Goal: Task Accomplishment & Management: Use online tool/utility

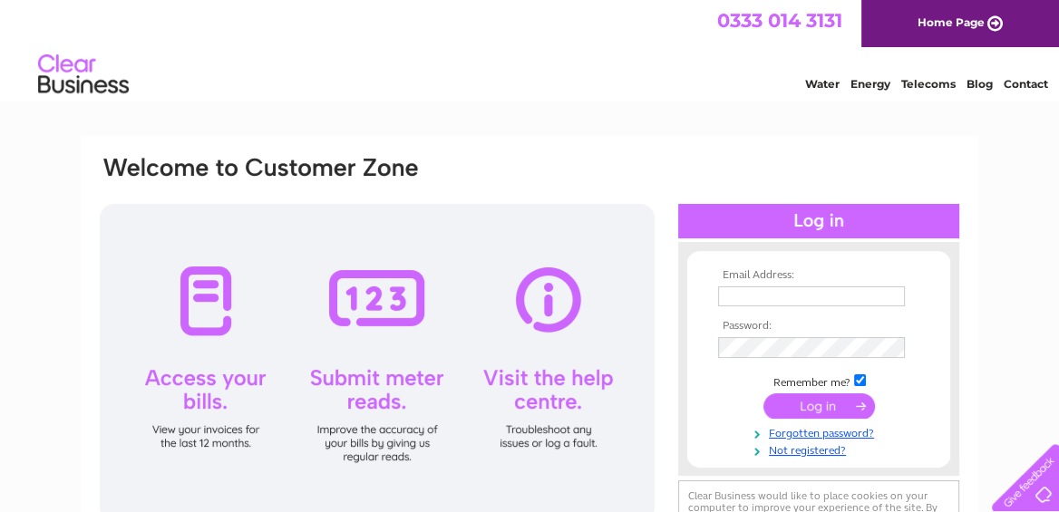
type input "[EMAIL_ADDRESS][DOMAIN_NAME]"
click at [819, 407] on input "submit" at bounding box center [819, 405] width 112 height 25
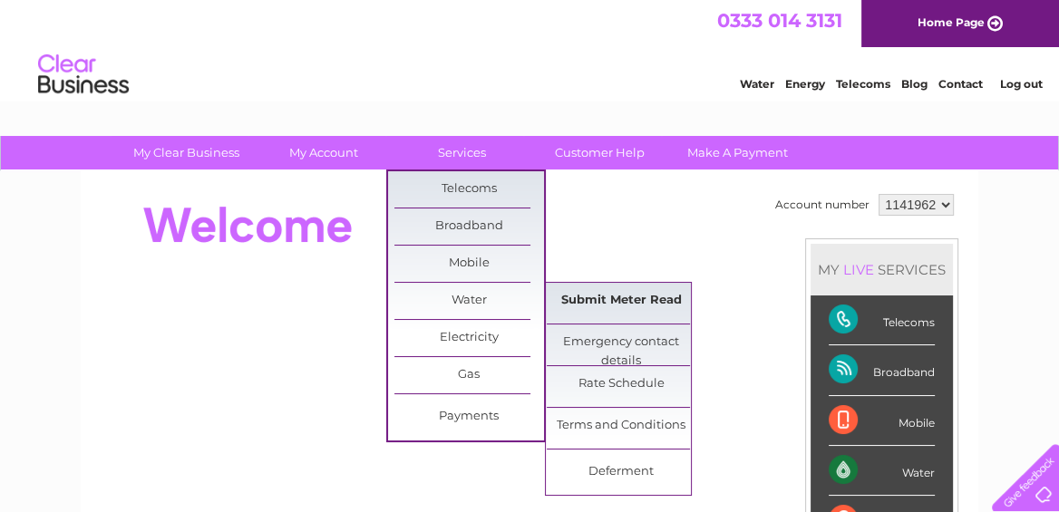
click at [579, 298] on link "Submit Meter Read" at bounding box center [622, 301] width 150 height 36
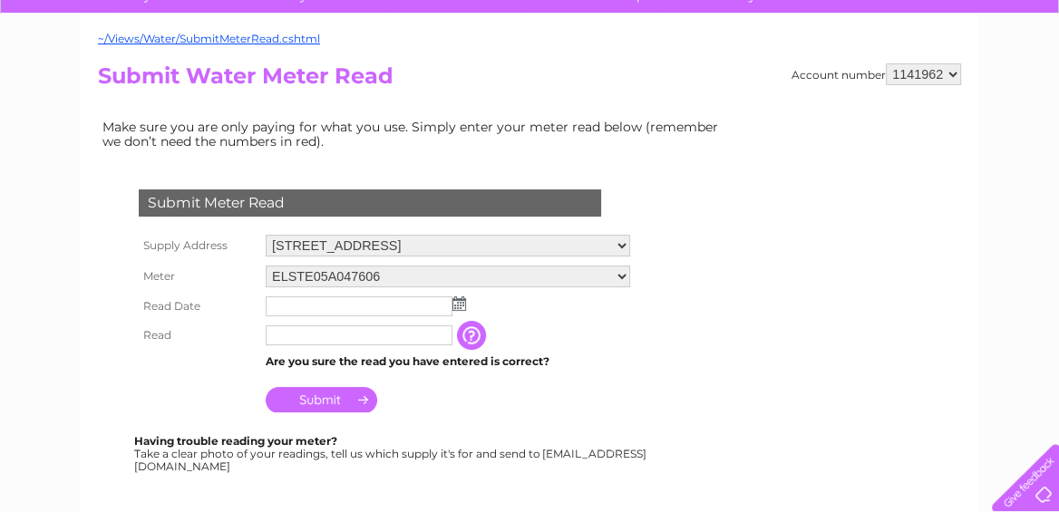
scroll to position [241, 0]
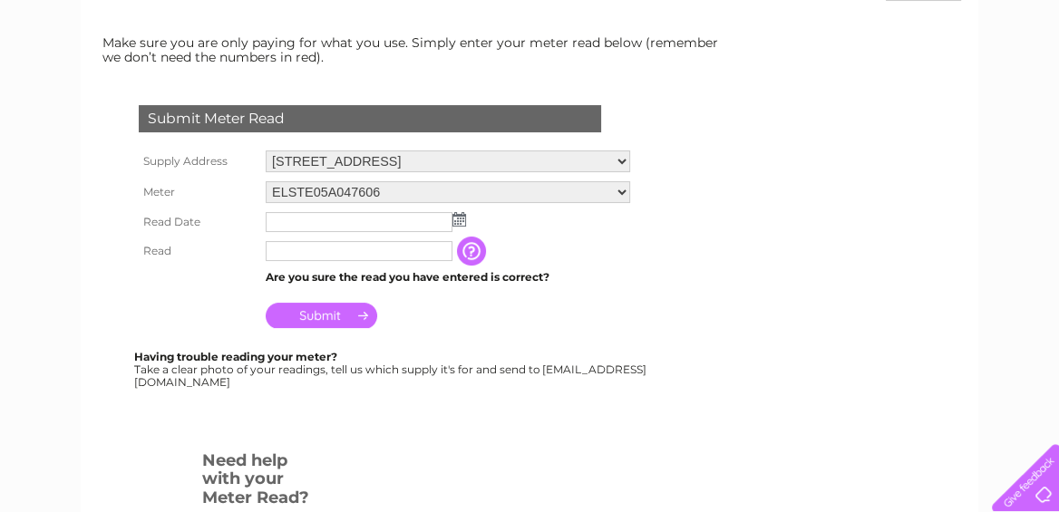
click at [459, 217] on img at bounding box center [459, 219] width 14 height 15
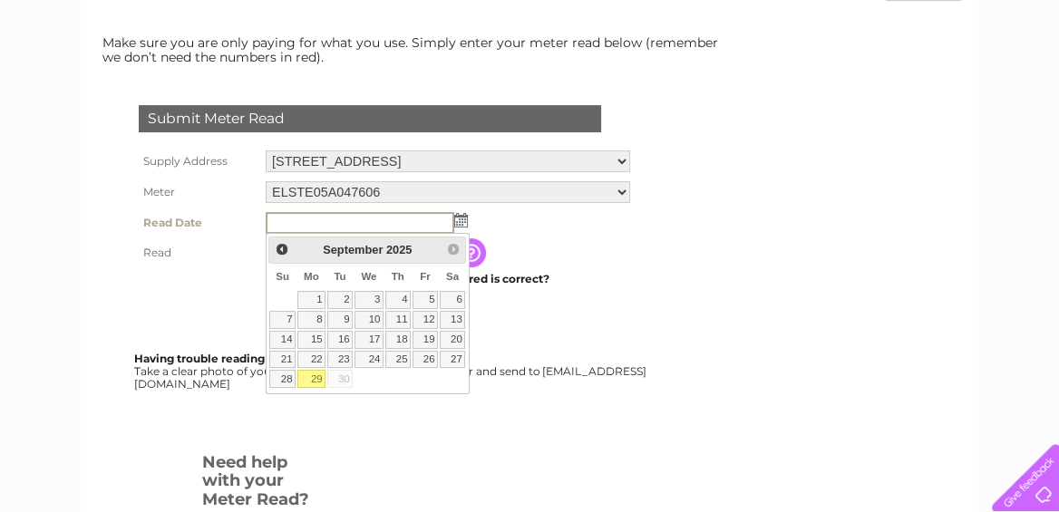
click at [325, 388] on link "29" at bounding box center [311, 379] width 28 height 18
type input "2025/09/29"
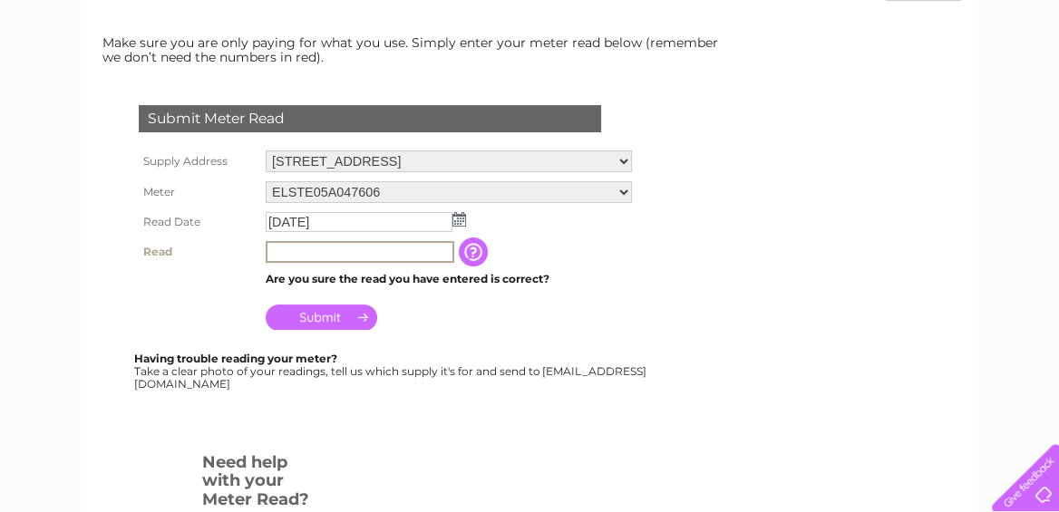
click at [282, 254] on input "text" at bounding box center [360, 252] width 189 height 22
type input "19182"
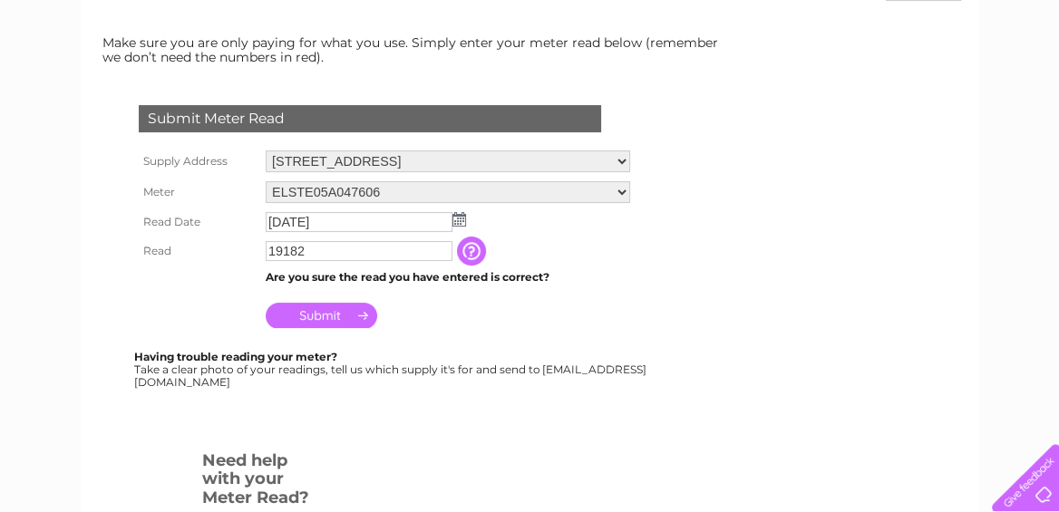
click at [325, 316] on input "Submit" at bounding box center [322, 315] width 112 height 25
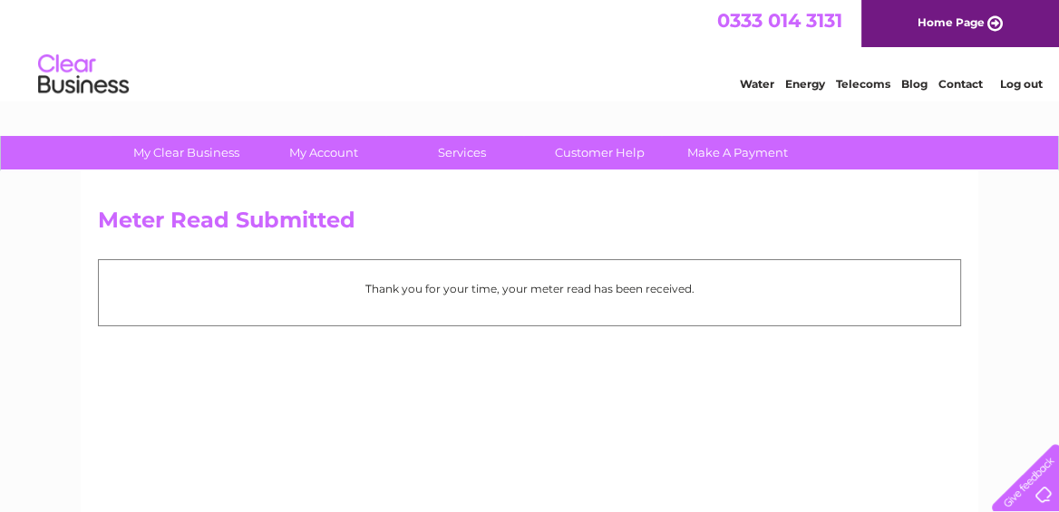
click at [1023, 91] on link "Log out" at bounding box center [1020, 84] width 43 height 14
